Goal: Transaction & Acquisition: Purchase product/service

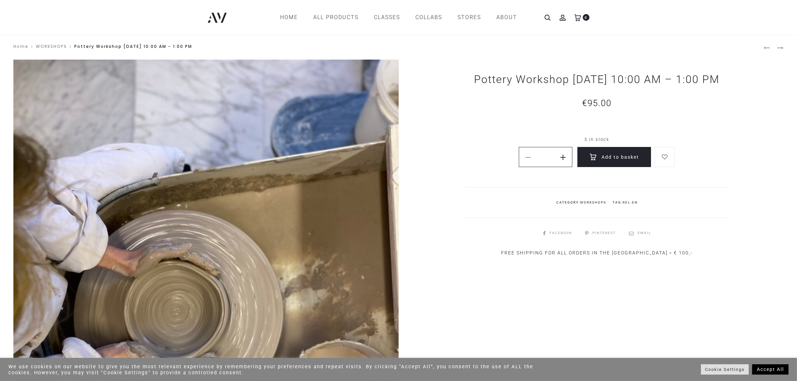
click at [566, 161] on span at bounding box center [562, 156] width 9 height 9
type input "*"
click at [608, 167] on button "Add to basket" at bounding box center [614, 157] width 74 height 20
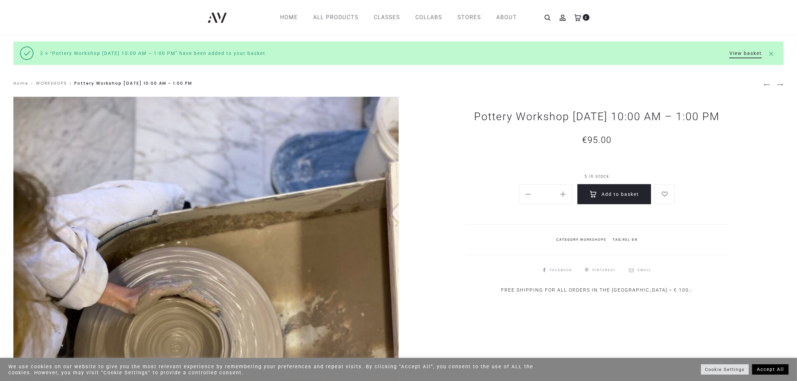
click at [578, 17] on icon at bounding box center [577, 17] width 7 height 7
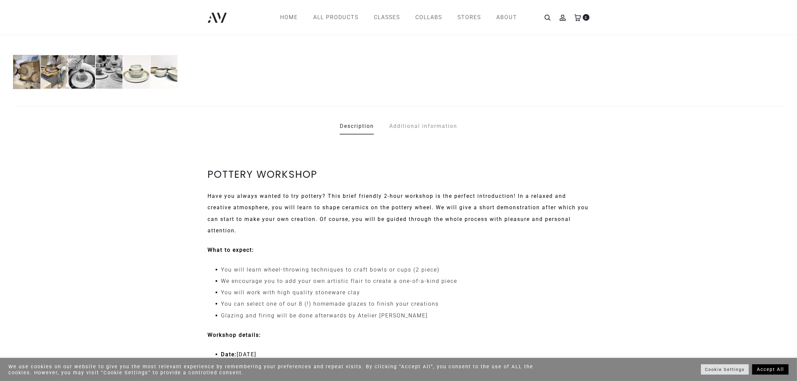
scroll to position [377, 0]
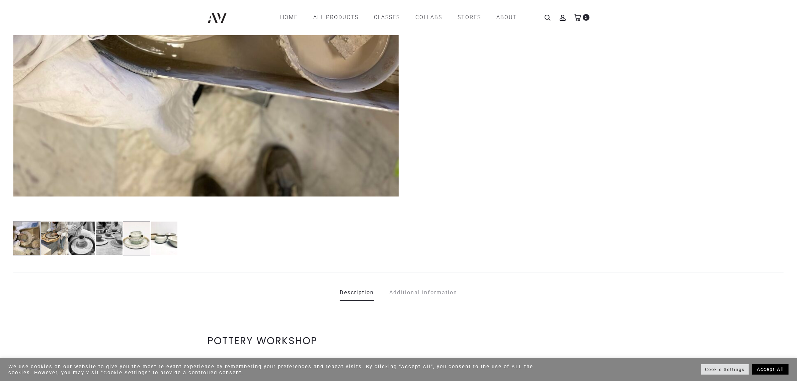
click at [142, 245] on img at bounding box center [136, 238] width 27 height 34
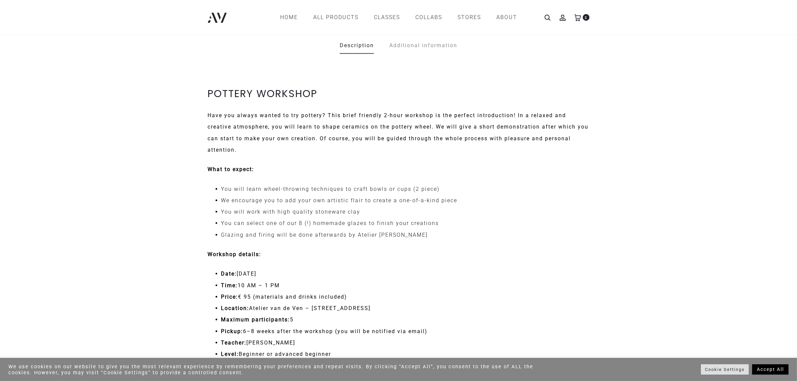
scroll to position [540, 0]
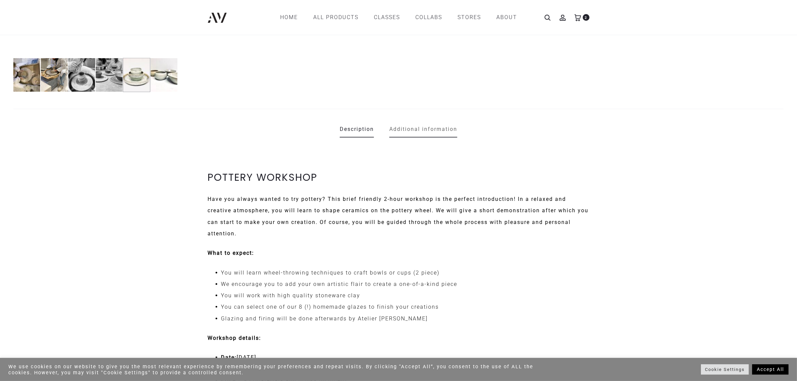
click at [430, 126] on link "Additional information" at bounding box center [423, 129] width 68 height 17
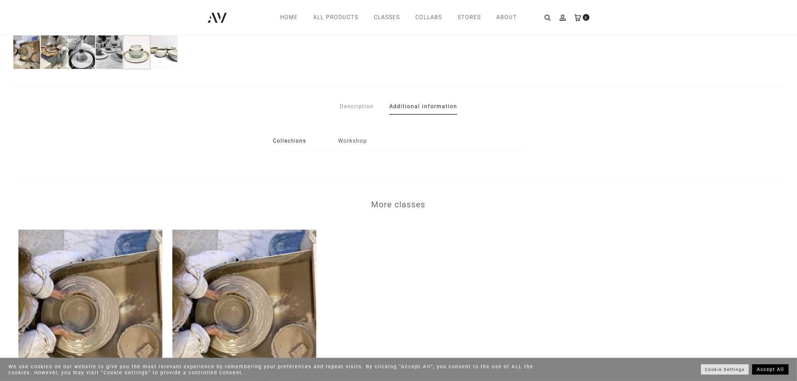
scroll to position [561, 0]
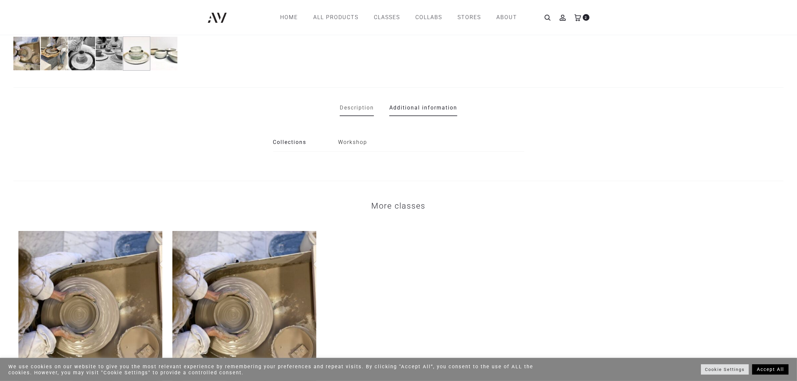
click at [364, 112] on link "Description" at bounding box center [357, 107] width 34 height 17
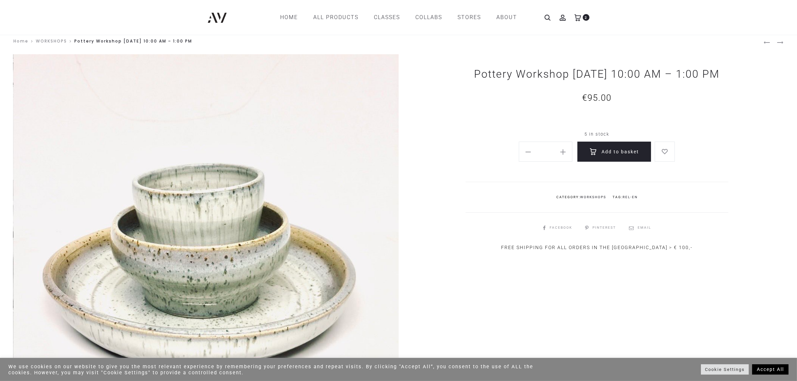
scroll to position [0, 0]
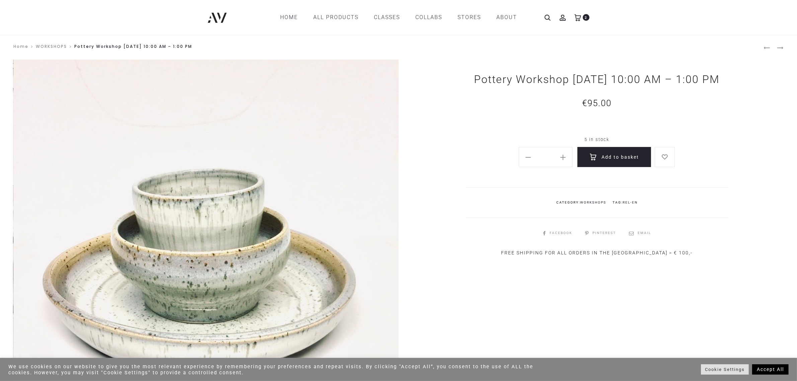
click at [577, 18] on icon at bounding box center [577, 17] width 7 height 7
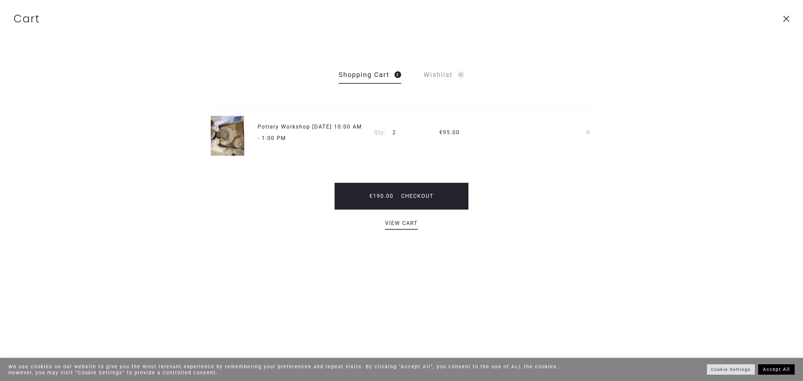
click at [787, 21] on icon at bounding box center [786, 18] width 7 height 7
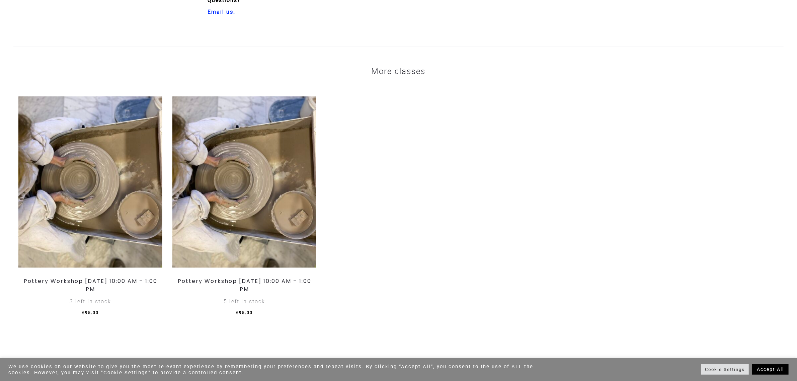
scroll to position [1167, 0]
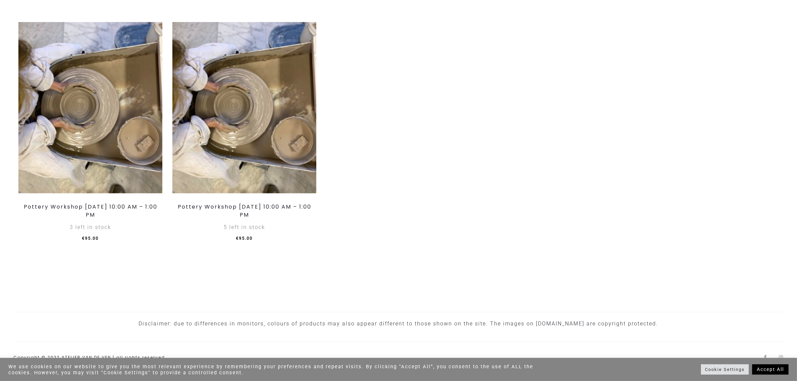
click at [787, 369] on link "Accept All" at bounding box center [770, 369] width 36 height 10
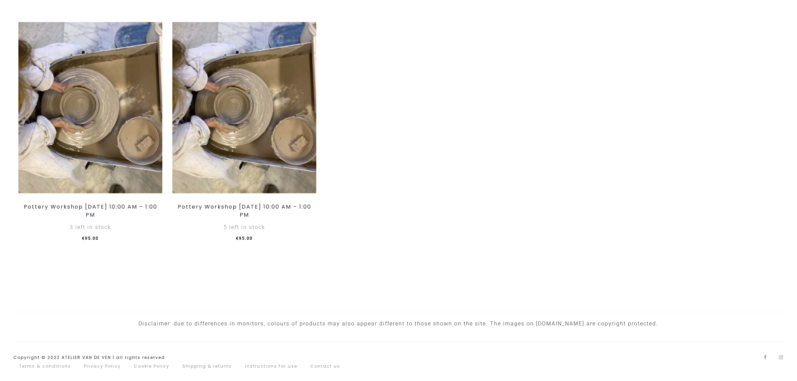
click at [50, 368] on li "Terms & conditions" at bounding box center [44, 366] width 63 height 9
click at [50, 367] on link "Terms & conditions" at bounding box center [45, 366] width 52 height 6
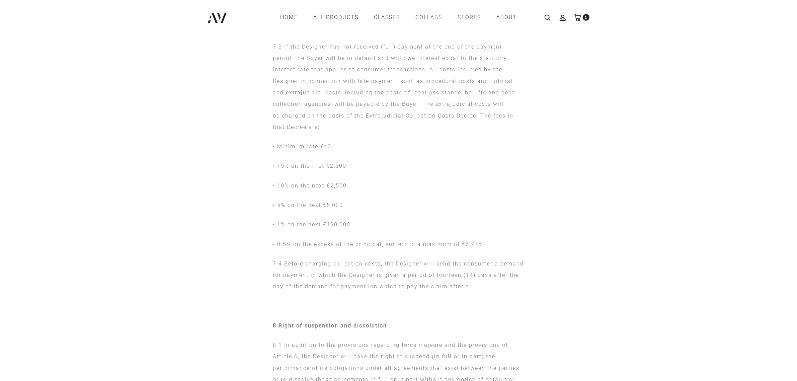
scroll to position [880, 0]
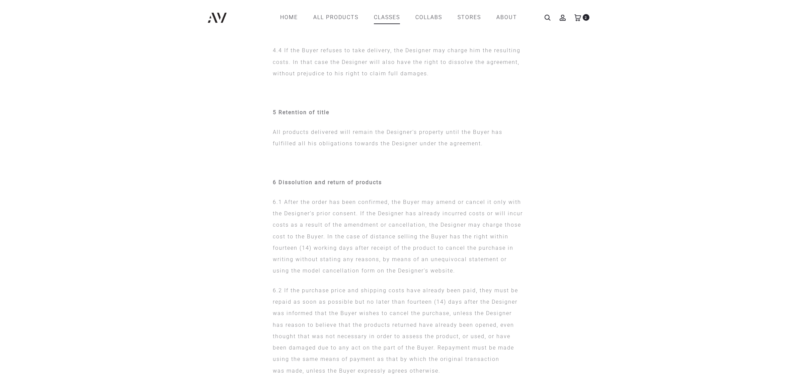
click at [392, 16] on link "CLASSES" at bounding box center [387, 17] width 26 height 11
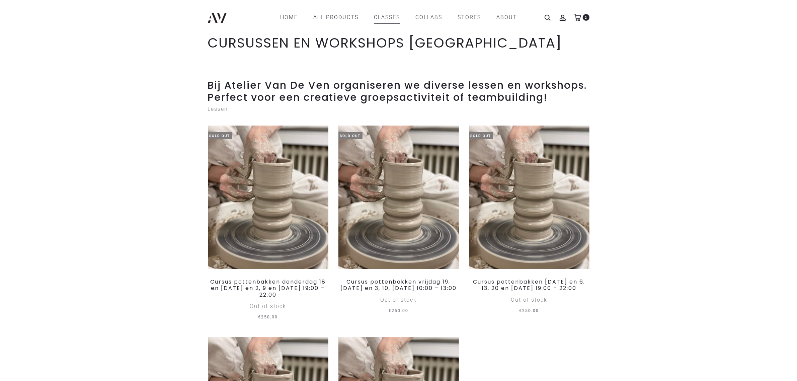
click at [580, 20] on icon at bounding box center [577, 17] width 7 height 7
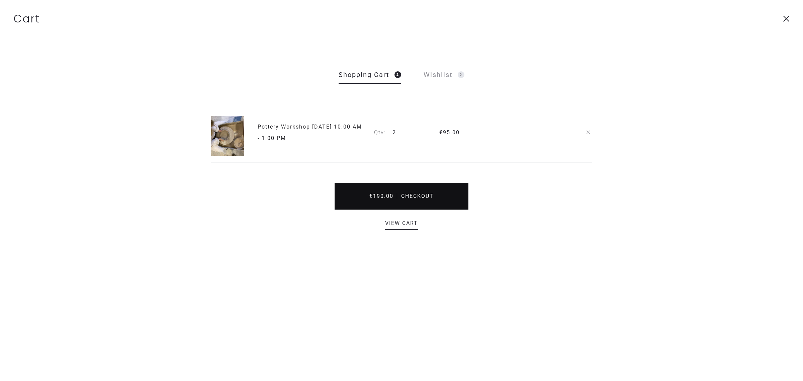
click at [414, 196] on span "Checkout" at bounding box center [417, 196] width 39 height 6
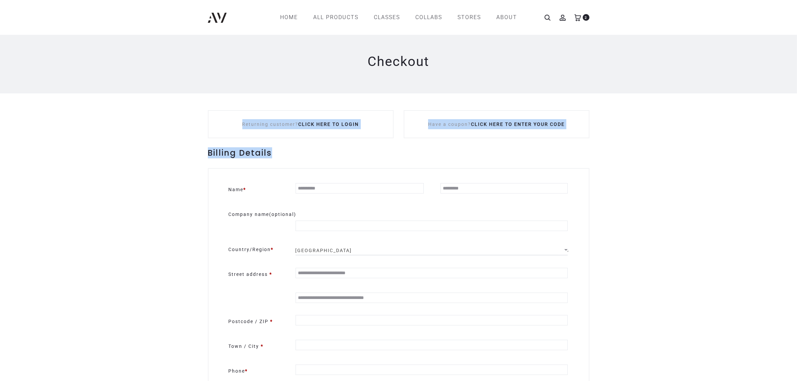
drag, startPoint x: 636, startPoint y: 140, endPoint x: 625, endPoint y: 58, distance: 82.4
drag, startPoint x: 668, startPoint y: 153, endPoint x: 597, endPoint y: 69, distance: 109.7
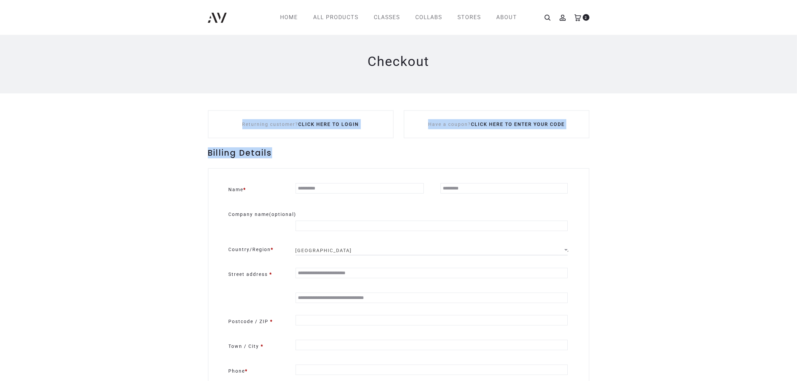
drag, startPoint x: 601, startPoint y: 163, endPoint x: 594, endPoint y: 87, distance: 75.6
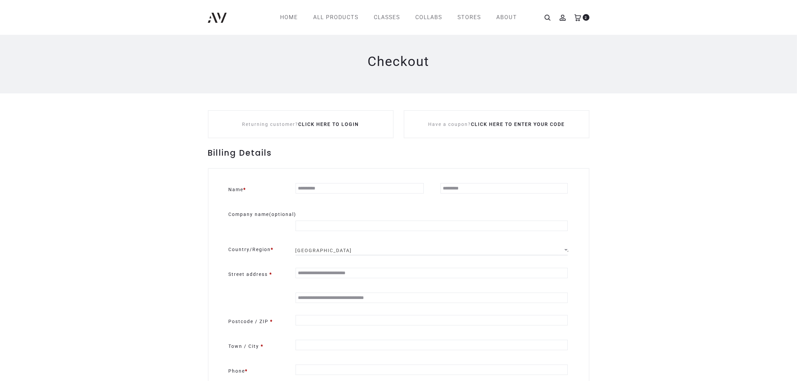
drag, startPoint x: 588, startPoint y: 154, endPoint x: 601, endPoint y: 115, distance: 40.9
click at [319, 188] on input "Name *" at bounding box center [360, 188] width 128 height 10
type input "*****"
type input "*******"
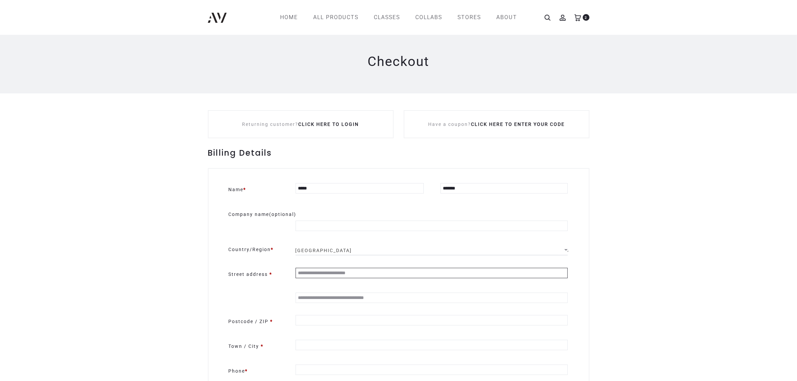
type input "**********"
type input "******"
type input "*********"
type input "**********"
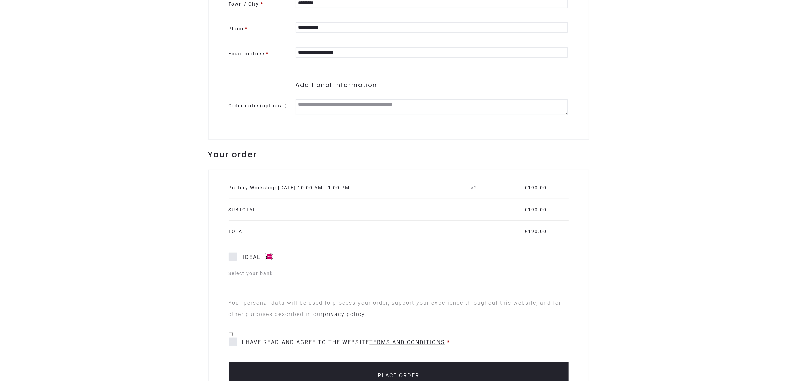
scroll to position [460, 0]
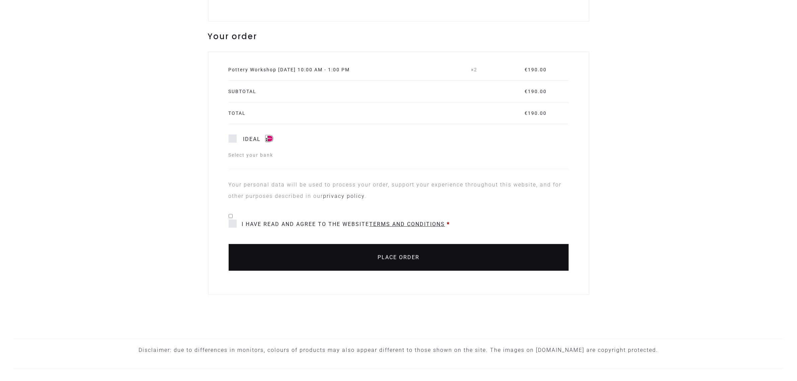
click at [376, 263] on button "Place order" at bounding box center [399, 257] width 340 height 27
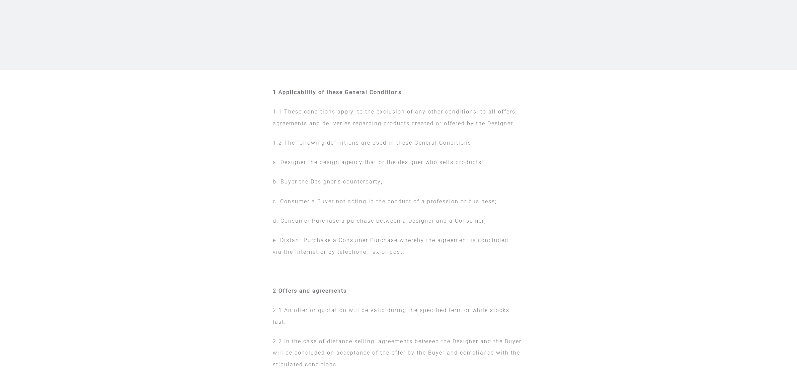
scroll to position [126, 0]
